Goal: Task Accomplishment & Management: Complete application form

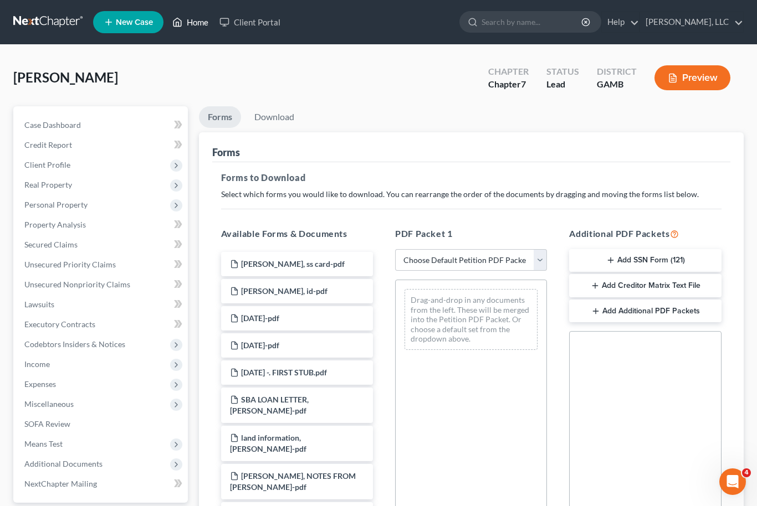
click at [201, 28] on link "Home" at bounding box center [190, 22] width 47 height 20
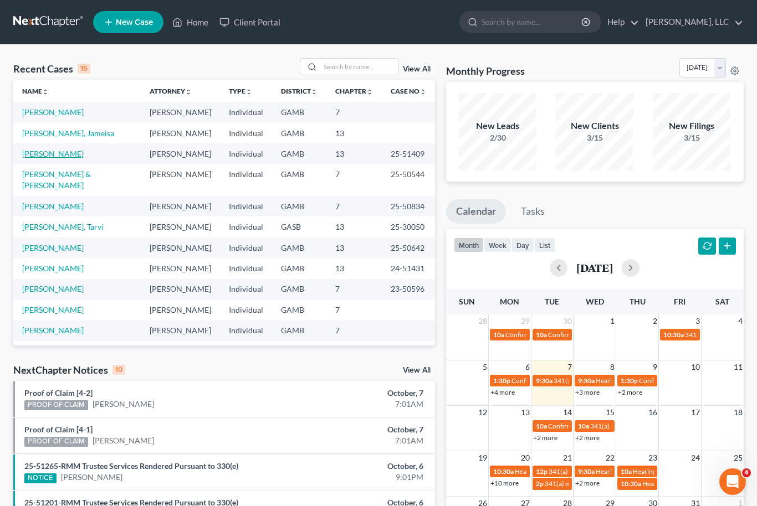
click at [47, 157] on link "[PERSON_NAME]" at bounding box center [52, 153] width 61 height 9
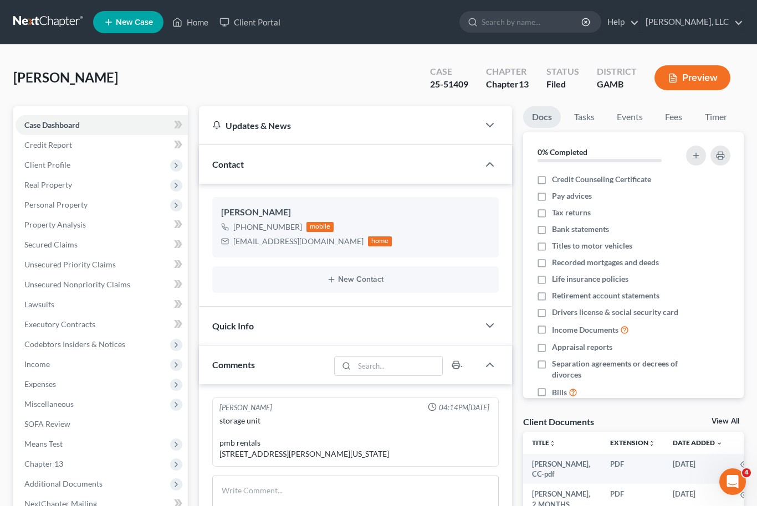
click at [735, 418] on link "View All" at bounding box center [725, 422] width 28 height 8
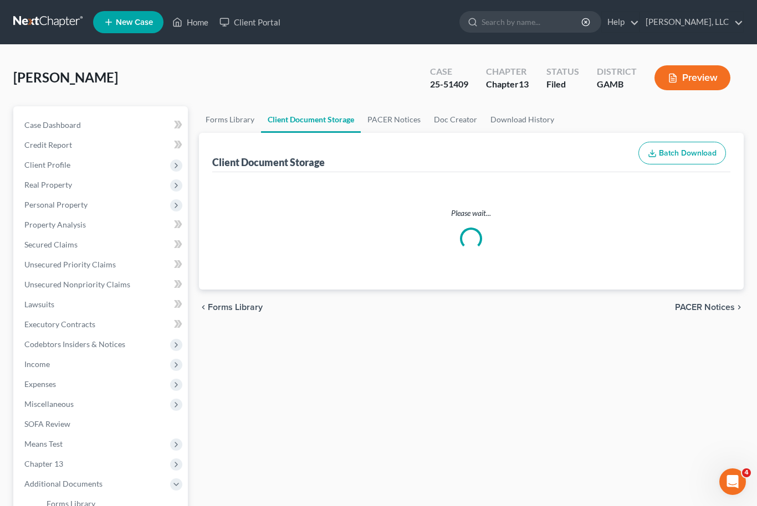
select select "12"
select select "22"
select select "6"
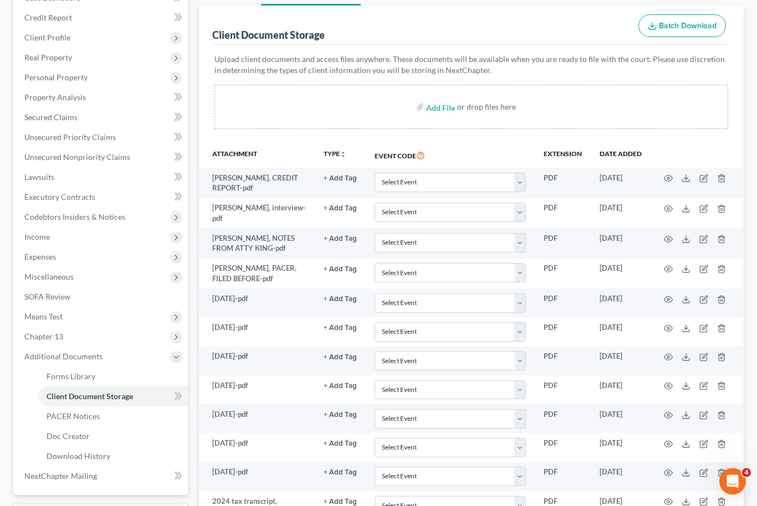
scroll to position [127, 0]
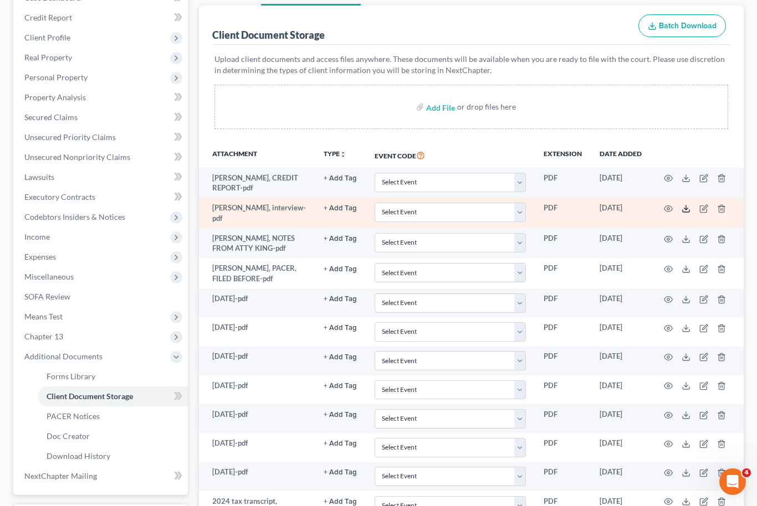
click at [681, 209] on icon at bounding box center [685, 208] width 9 height 9
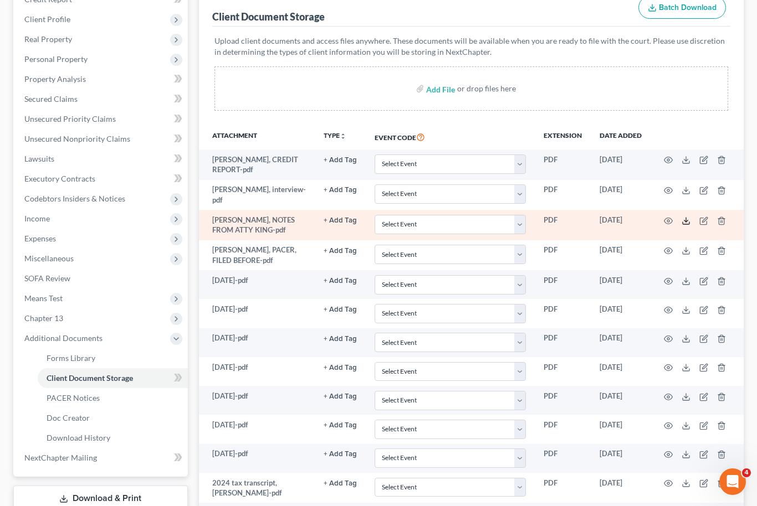
click at [686, 222] on icon at bounding box center [686, 223] width 7 height 2
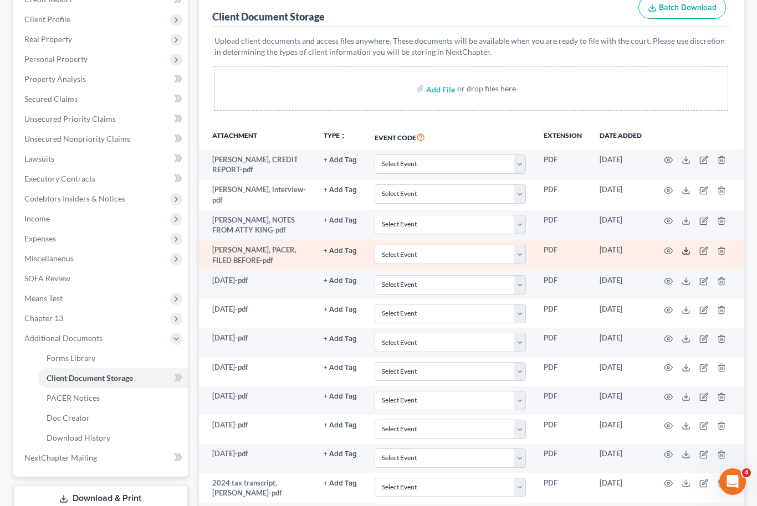
click at [683, 252] on icon at bounding box center [686, 253] width 7 height 2
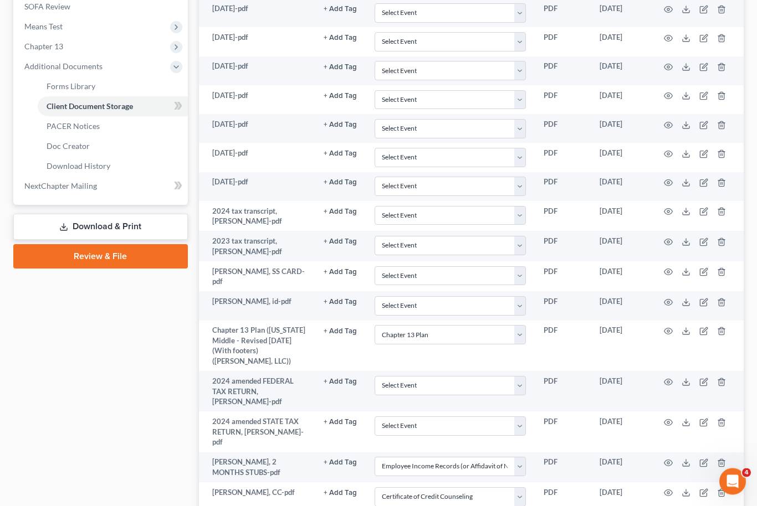
scroll to position [452, 0]
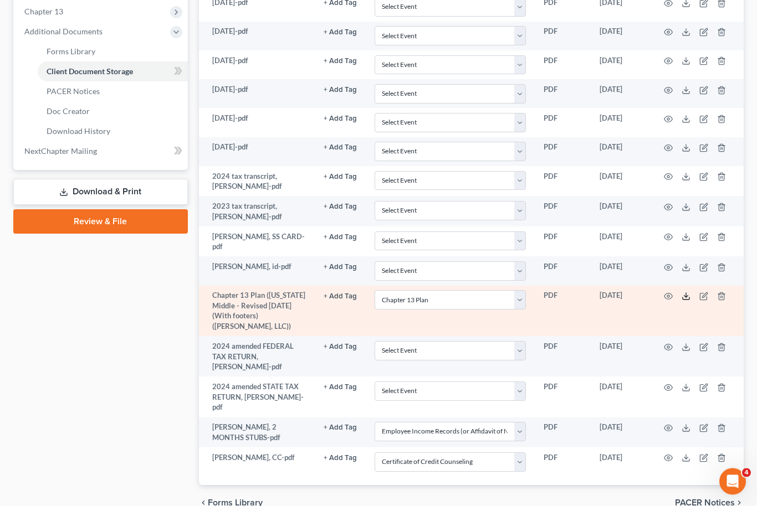
click at [683, 293] on icon at bounding box center [685, 297] width 9 height 9
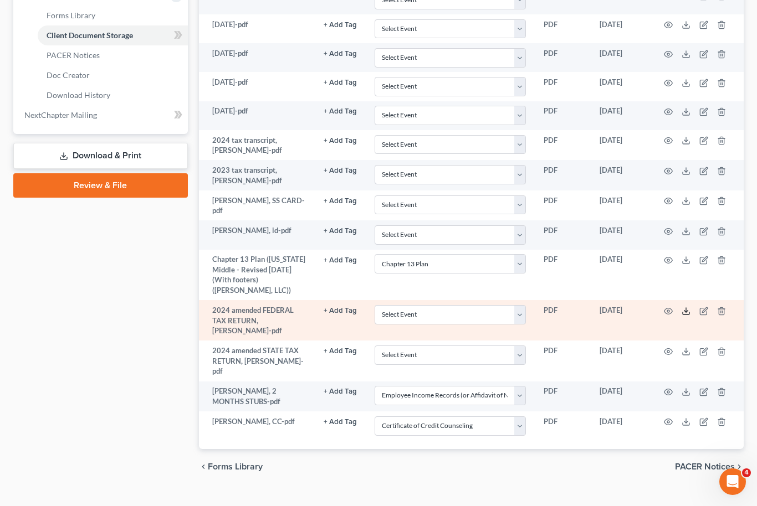
click at [689, 307] on icon at bounding box center [685, 311] width 9 height 9
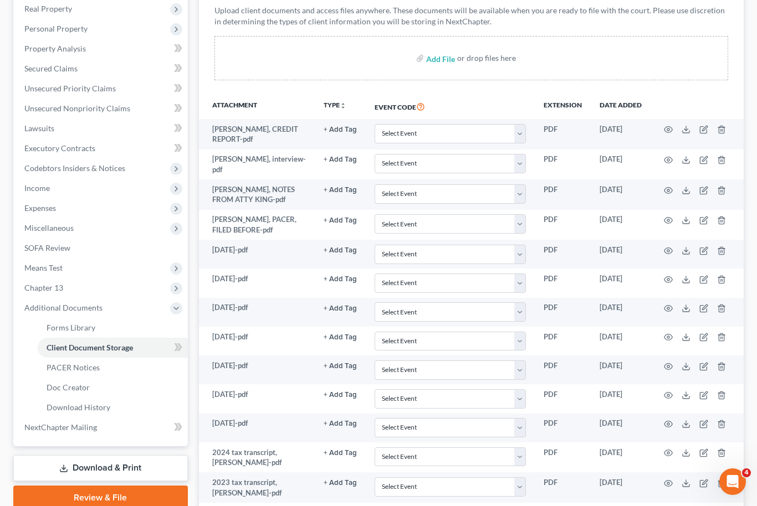
scroll to position [175, 0]
click at [44, 90] on span "Unsecured Priority Claims" at bounding box center [69, 89] width 91 height 9
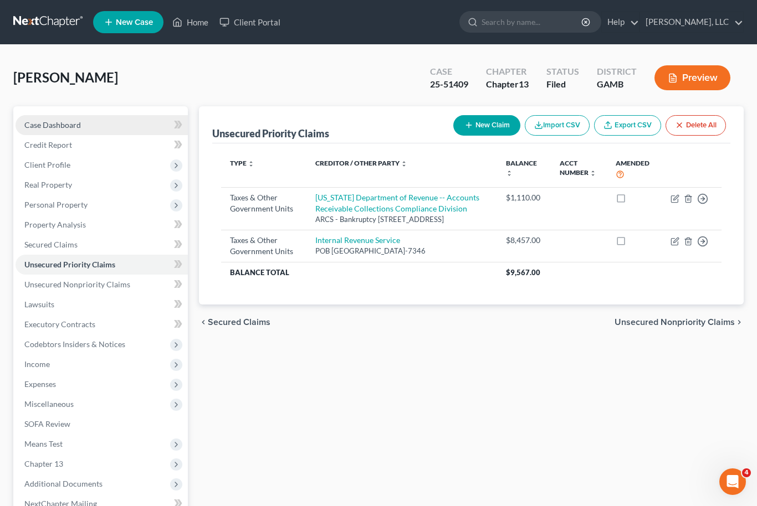
click at [48, 126] on span "Case Dashboard" at bounding box center [52, 124] width 57 height 9
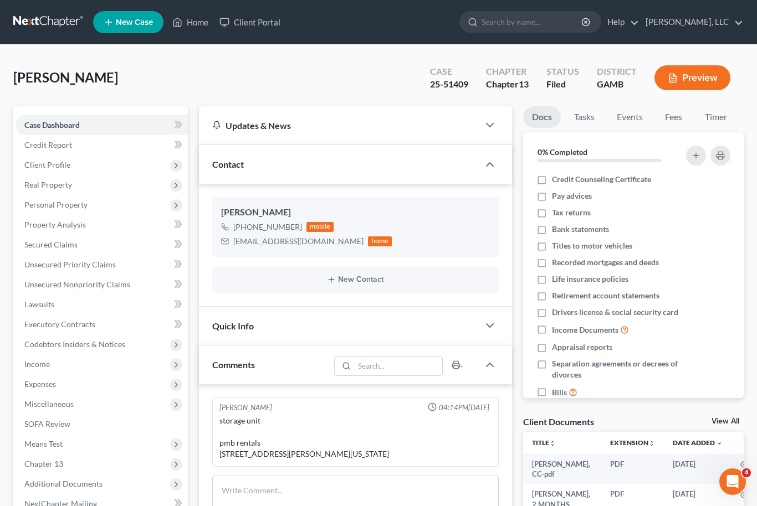
click at [716, 422] on link "View All" at bounding box center [725, 422] width 28 height 8
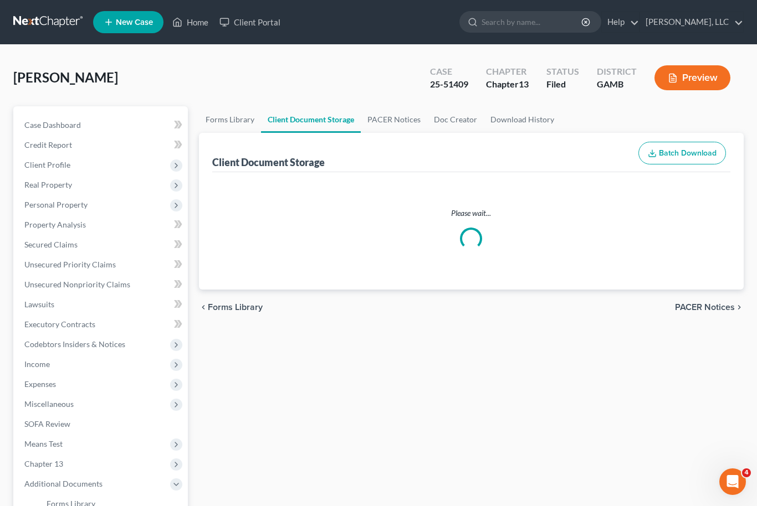
select select "12"
select select "22"
select select "6"
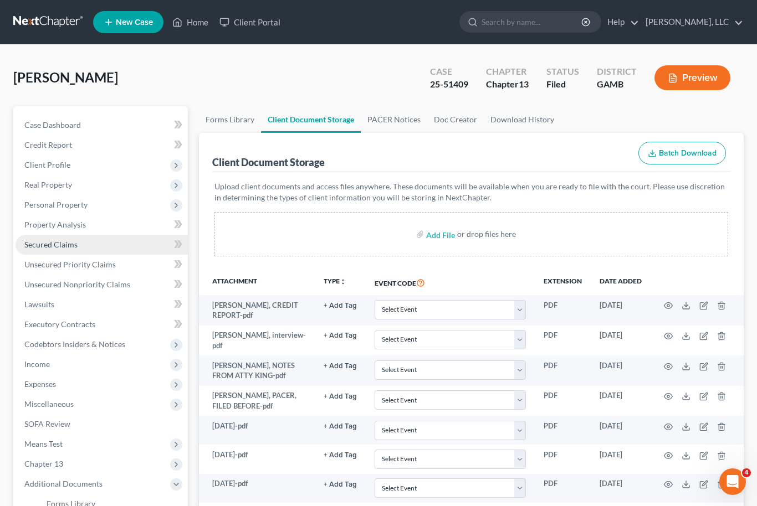
click at [39, 243] on span "Secured Claims" at bounding box center [50, 244] width 53 height 9
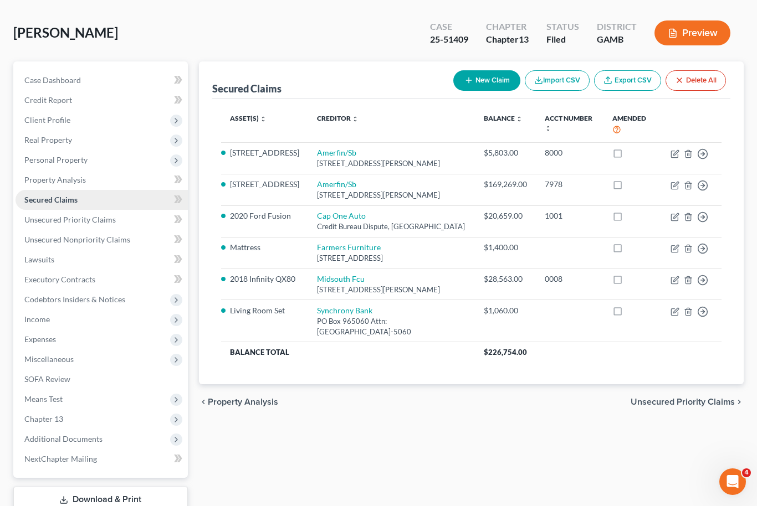
scroll to position [85, 0]
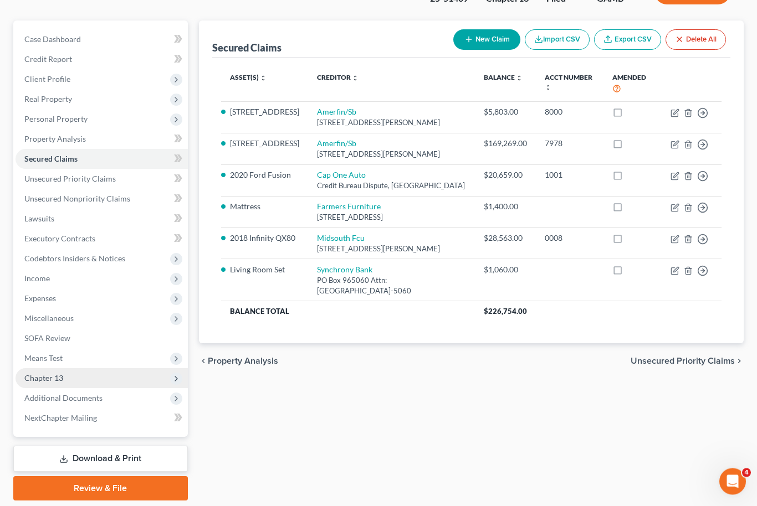
click at [43, 379] on span "Chapter 13" at bounding box center [43, 378] width 39 height 9
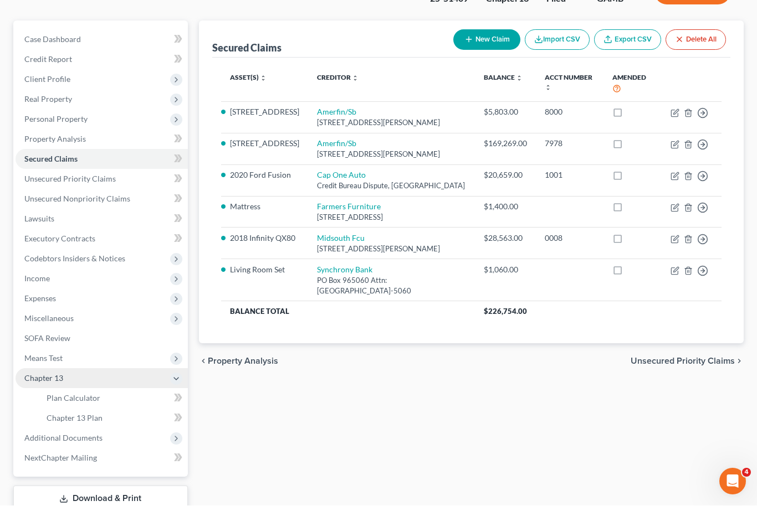
scroll to position [86, 0]
click at [62, 421] on span "Chapter 13 Plan" at bounding box center [75, 417] width 56 height 9
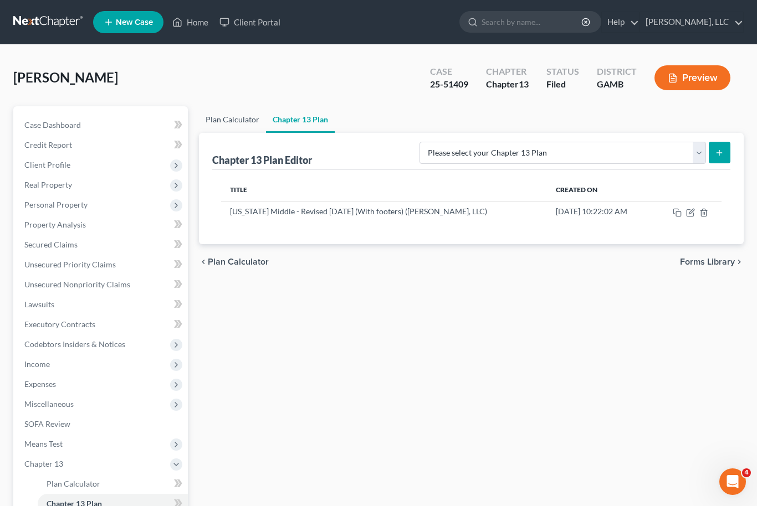
click at [225, 117] on link "Plan Calculator" at bounding box center [232, 119] width 67 height 27
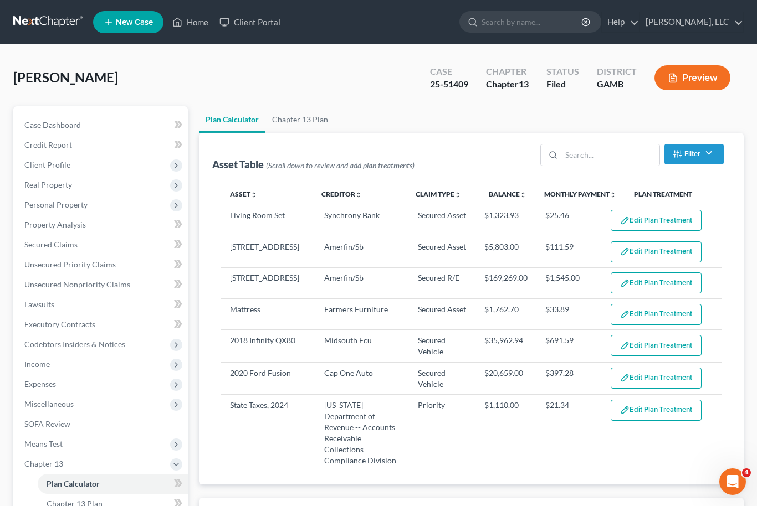
select select "51"
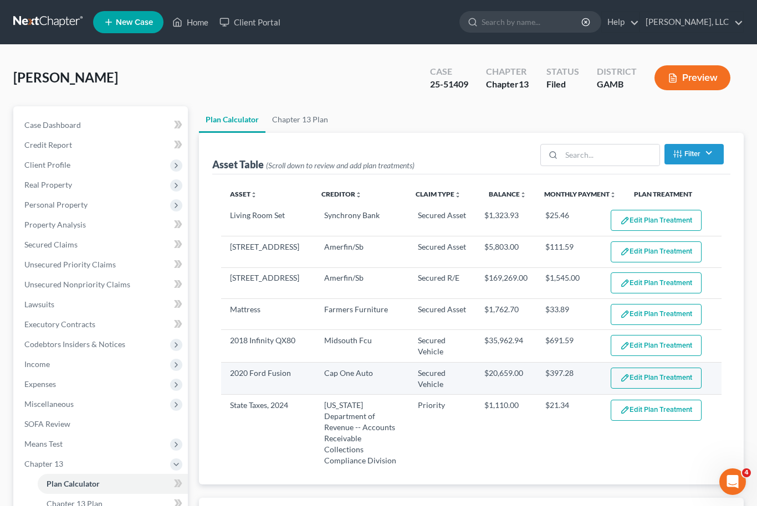
click at [680, 379] on button "Edit Plan Treatment" at bounding box center [655, 378] width 91 height 21
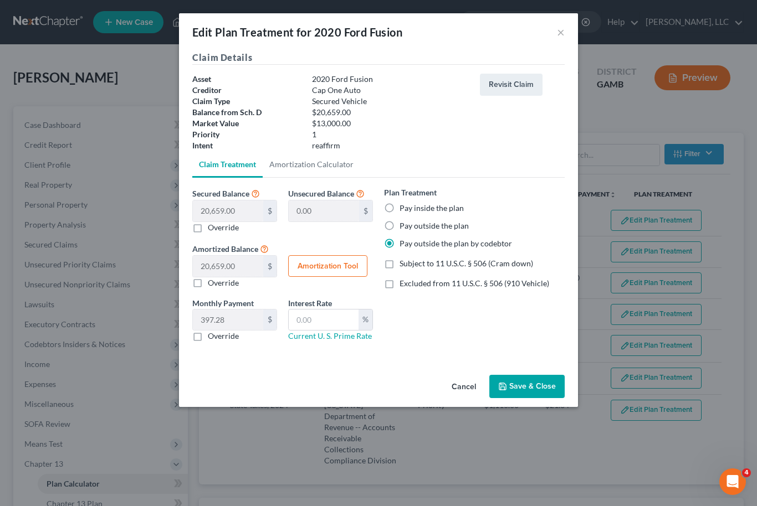
click at [399, 289] on label "Excluded from 11 U.S.C. § 506 (910 Vehicle)" at bounding box center [474, 283] width 150 height 11
click at [404, 285] on input "Excluded from 11 U.S.C. § 506 (910 Vehicle)" at bounding box center [407, 281] width 7 height 7
click at [399, 287] on label "Excluded from 11 U.S.C. § 506 (910 Vehicle)" at bounding box center [474, 283] width 150 height 11
click at [404, 285] on input "Excluded from 11 U.S.C. § 506 (910 Vehicle)" at bounding box center [407, 281] width 7 height 7
checkbox input "false"
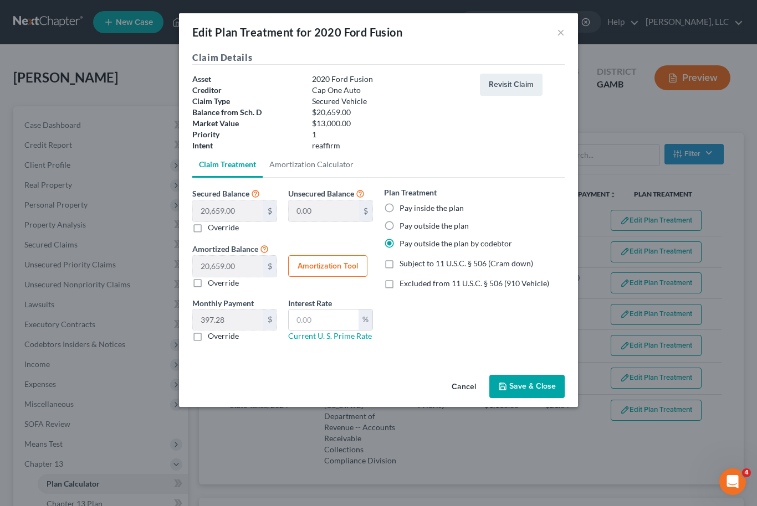
click at [542, 394] on button "Save & Close" at bounding box center [526, 386] width 75 height 23
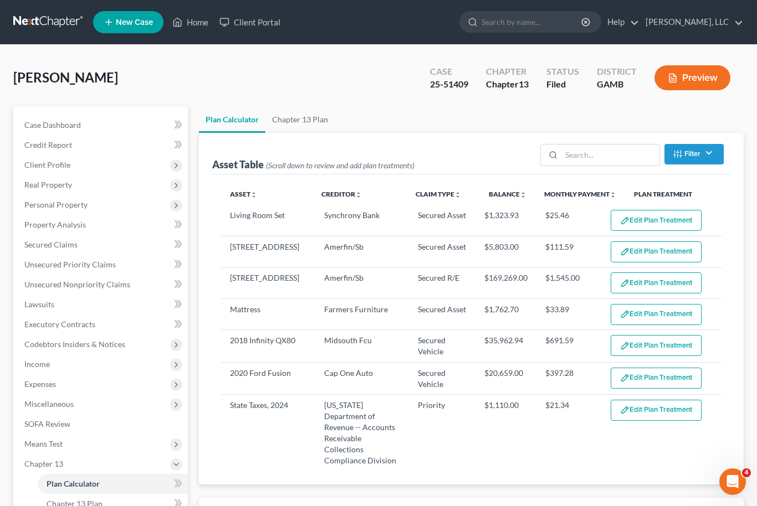
select select "51"
click at [421, 1] on nav "Home New Case Client Portal [PERSON_NAME], LLC [EMAIL_ADDRESS][DOMAIN_NAME] My …" at bounding box center [378, 22] width 757 height 44
click at [70, 211] on span "Personal Property" at bounding box center [102, 205] width 172 height 20
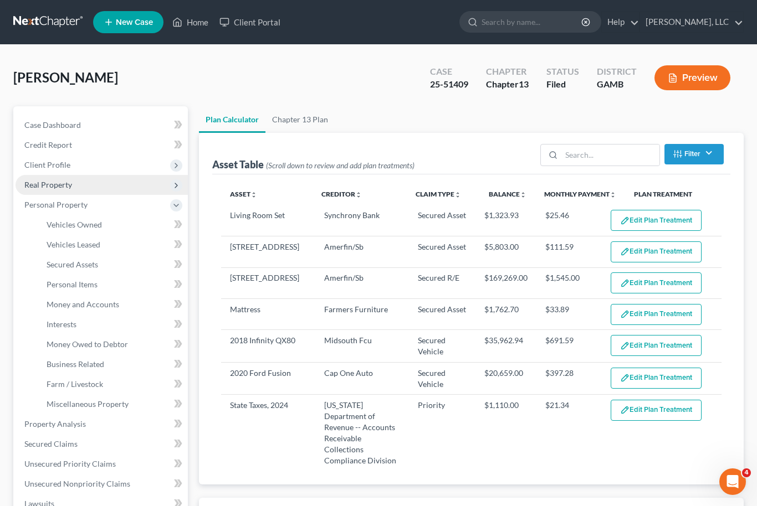
click at [73, 192] on span "Real Property" at bounding box center [102, 185] width 172 height 20
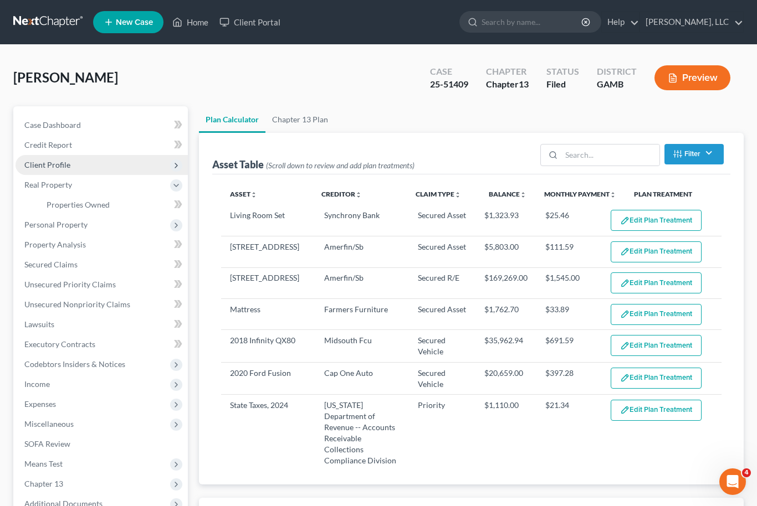
click at [81, 170] on span "Client Profile" at bounding box center [102, 165] width 172 height 20
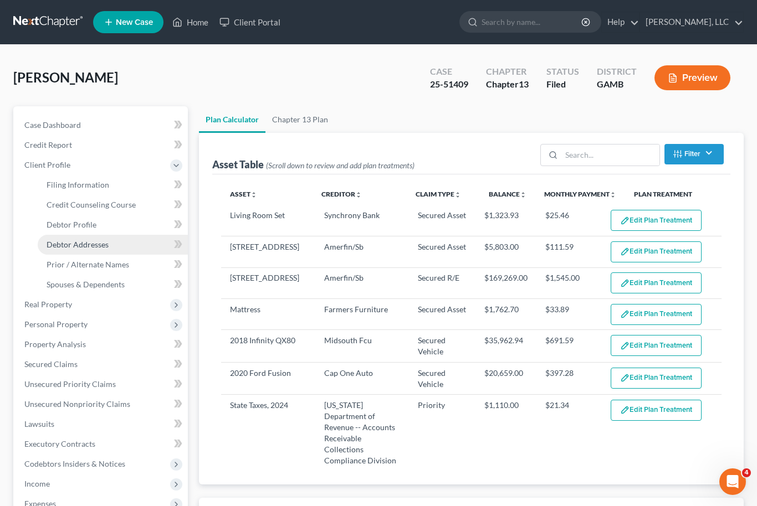
click at [98, 252] on link "Debtor Addresses" at bounding box center [113, 245] width 150 height 20
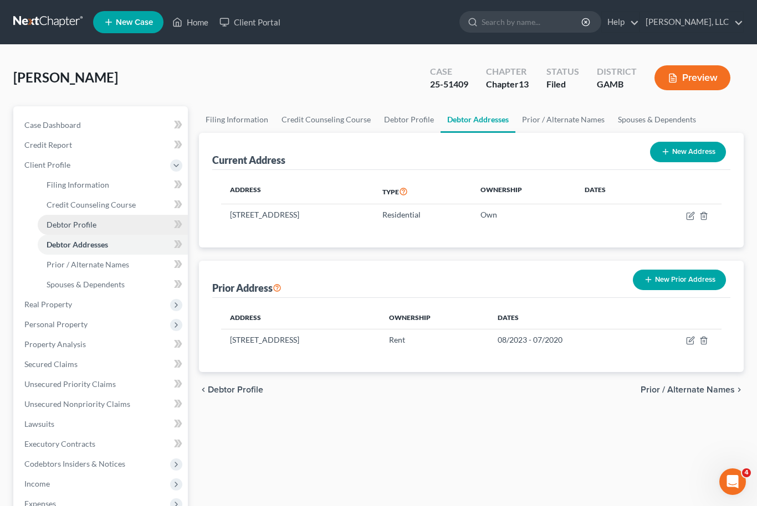
click at [95, 227] on span "Debtor Profile" at bounding box center [72, 224] width 50 height 9
select select "0"
select select "3"
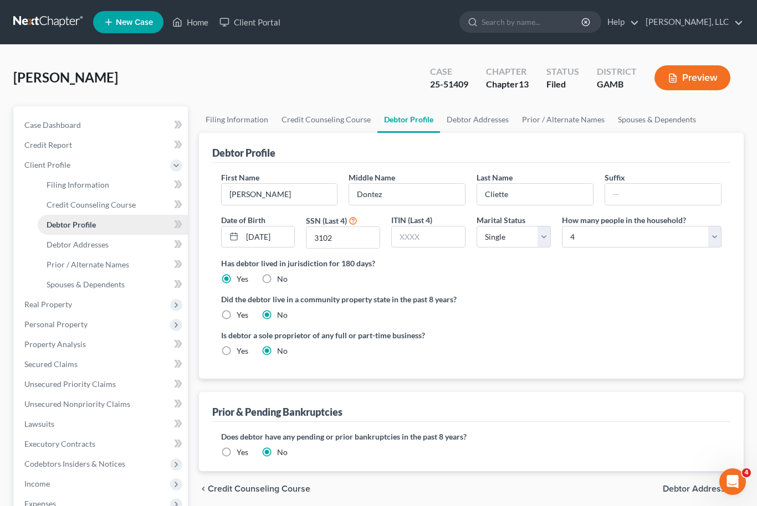
radio input "true"
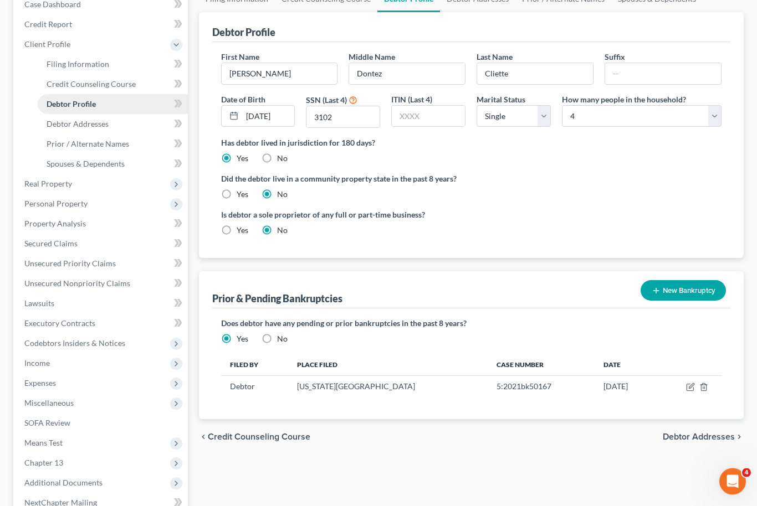
scroll to position [120, 0]
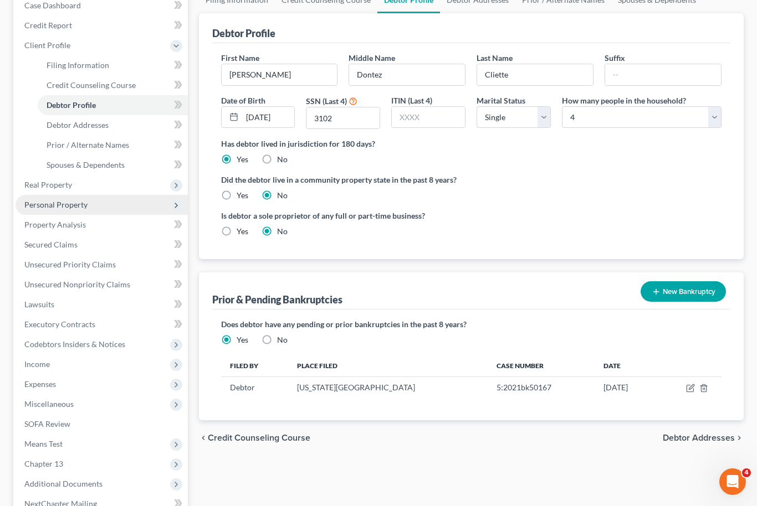
click at [44, 207] on span "Personal Property" at bounding box center [55, 204] width 63 height 9
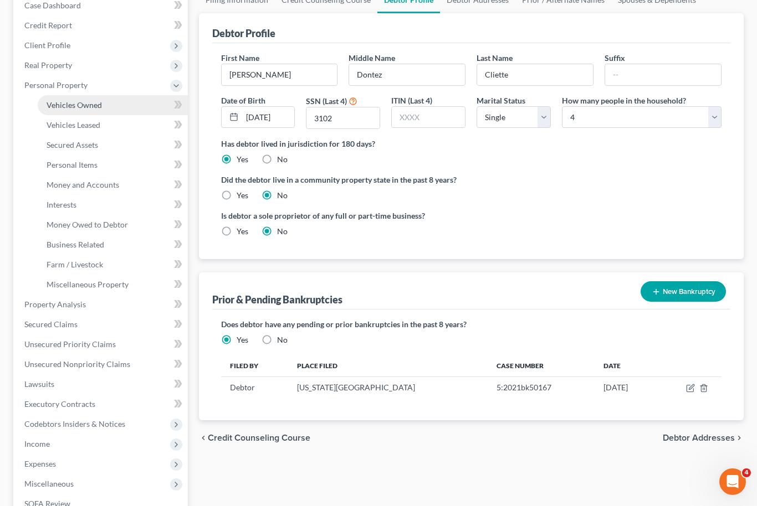
click at [66, 111] on link "Vehicles Owned" at bounding box center [113, 105] width 150 height 20
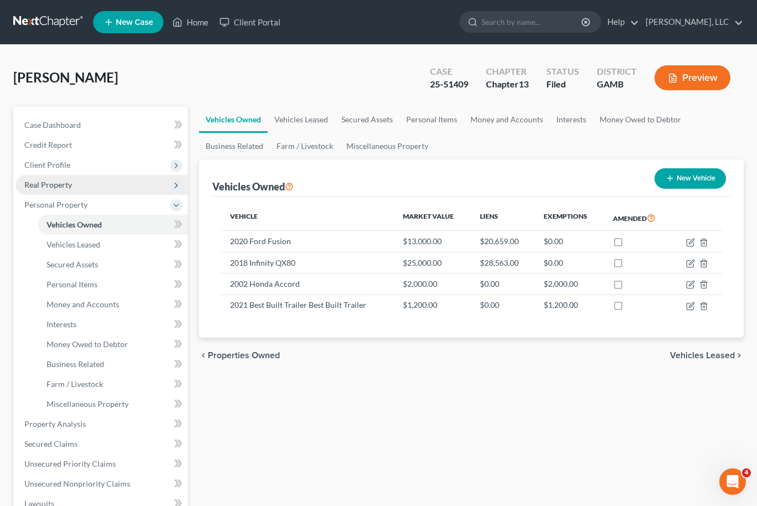
click at [37, 189] on span "Real Property" at bounding box center [102, 185] width 172 height 20
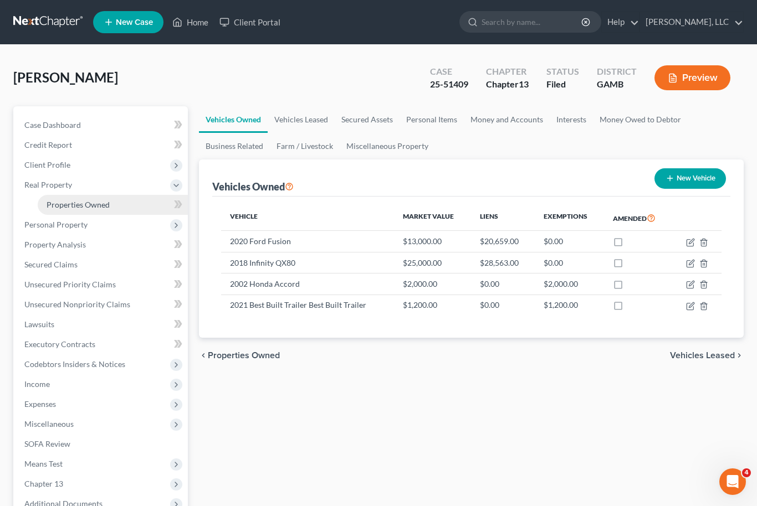
click at [59, 213] on link "Properties Owned" at bounding box center [113, 205] width 150 height 20
